Goal: Task Accomplishment & Management: Manage account settings

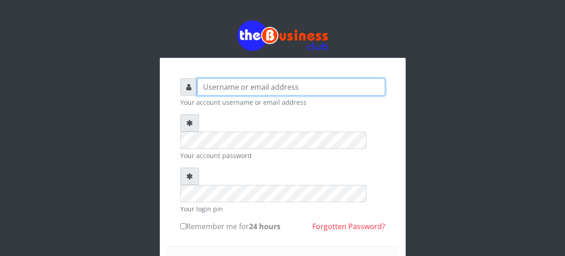
click at [237, 78] on input "text" at bounding box center [291, 86] width 188 height 17
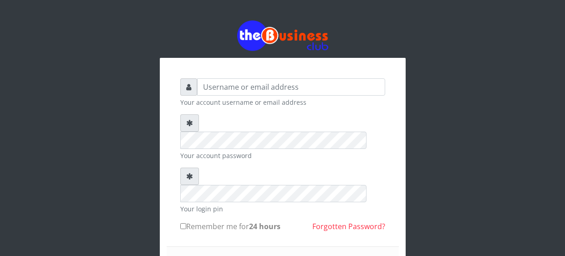
click at [226, 78] on div "Your account username or email address" at bounding box center [282, 92] width 205 height 29
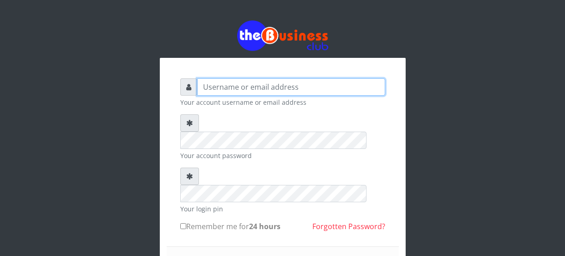
click at [233, 78] on input "text" at bounding box center [291, 86] width 188 height 17
type input "i"
type input "ijehabraham@gmail.com"
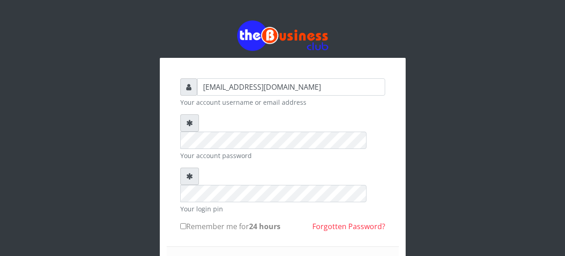
click at [183, 223] on input "Remember me for 24 hours" at bounding box center [183, 226] width 6 height 6
checkbox input "true"
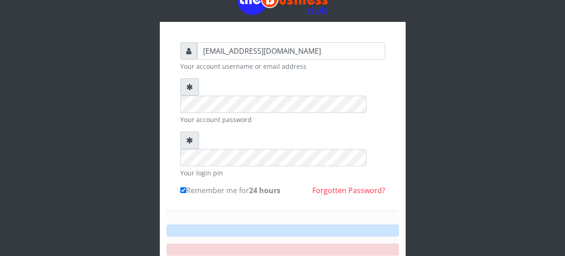
scroll to position [46, 0]
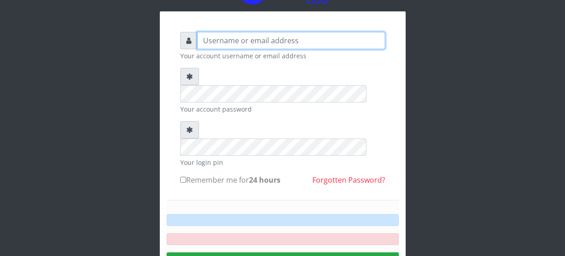
type input "[EMAIL_ADDRESS][DOMAIN_NAME]"
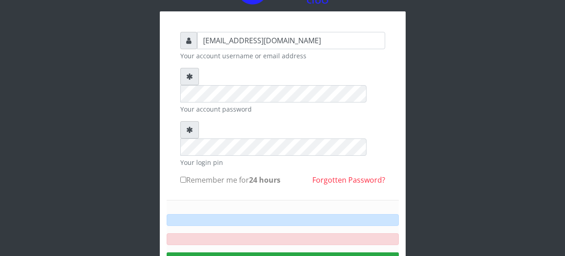
click at [184, 177] on input "Remember me for 24 hours" at bounding box center [183, 180] width 6 height 6
checkbox input "true"
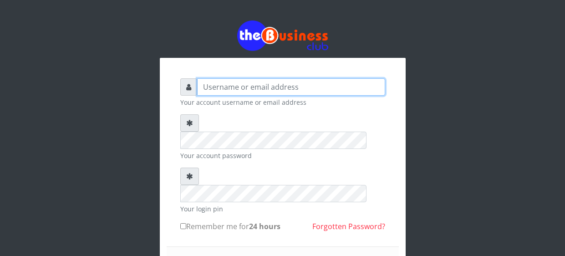
type input "[EMAIL_ADDRESS][DOMAIN_NAME]"
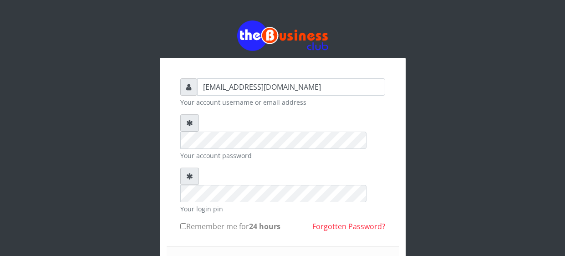
click at [467, 153] on div "[EMAIL_ADDRESS][DOMAIN_NAME] Your account username or email address Your accoun…" at bounding box center [282, 178] width 519 height 356
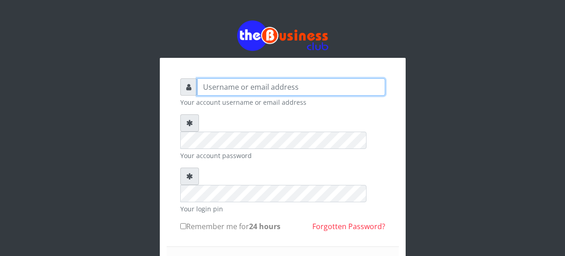
type input "ijehabraham@gmail.com"
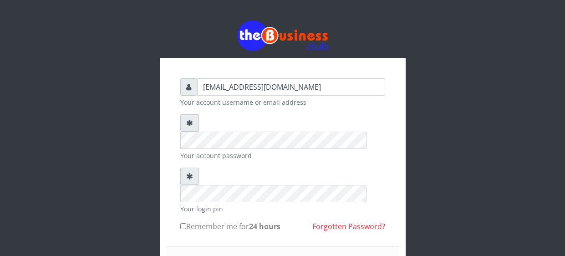
click at [183, 223] on input "Remember me for 24 hours" at bounding box center [183, 226] width 6 height 6
checkbox input "true"
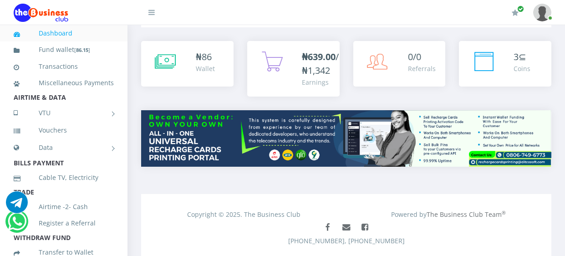
scroll to position [36, 0]
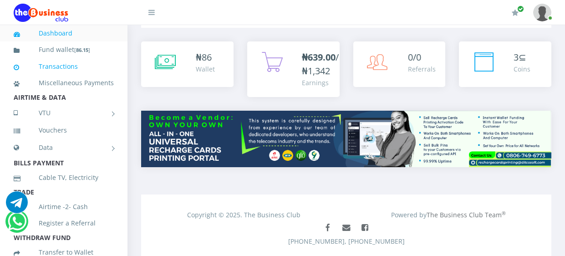
click at [37, 63] on link "Transactions" at bounding box center [64, 66] width 100 height 21
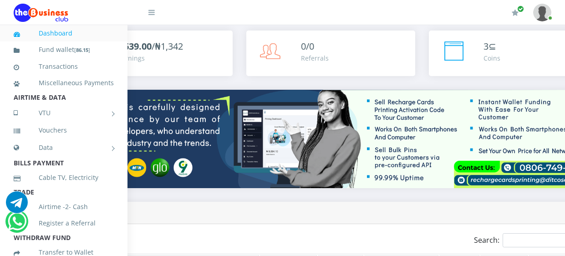
scroll to position [0, 261]
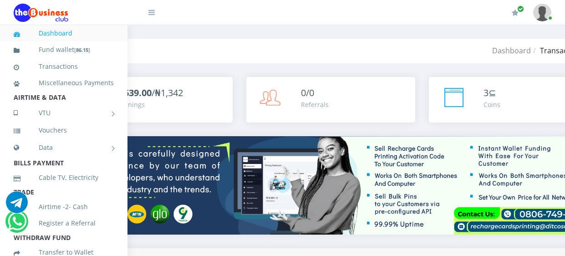
click at [30, 13] on img at bounding box center [41, 13] width 55 height 18
